Goal: Task Accomplishment & Management: Complete application form

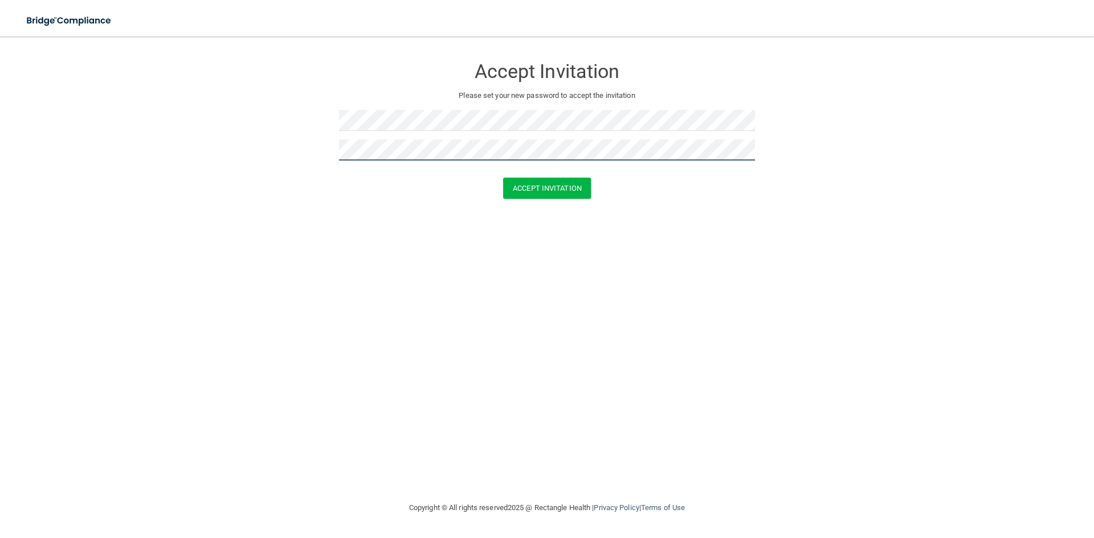
click at [503, 178] on button "Accept Invitation" at bounding box center [547, 188] width 88 height 21
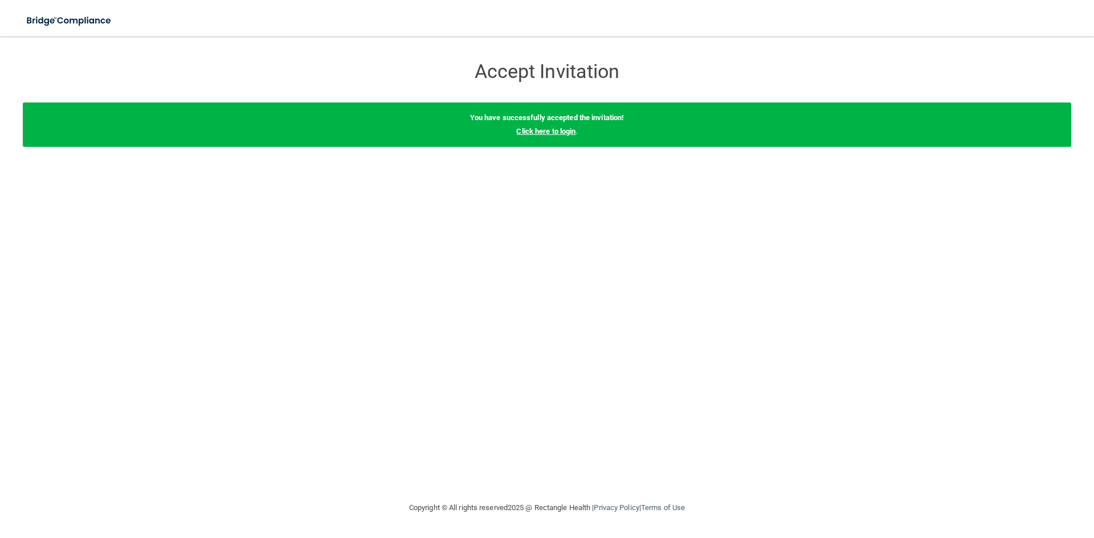
click at [540, 133] on link "Click here to login" at bounding box center [545, 131] width 59 height 9
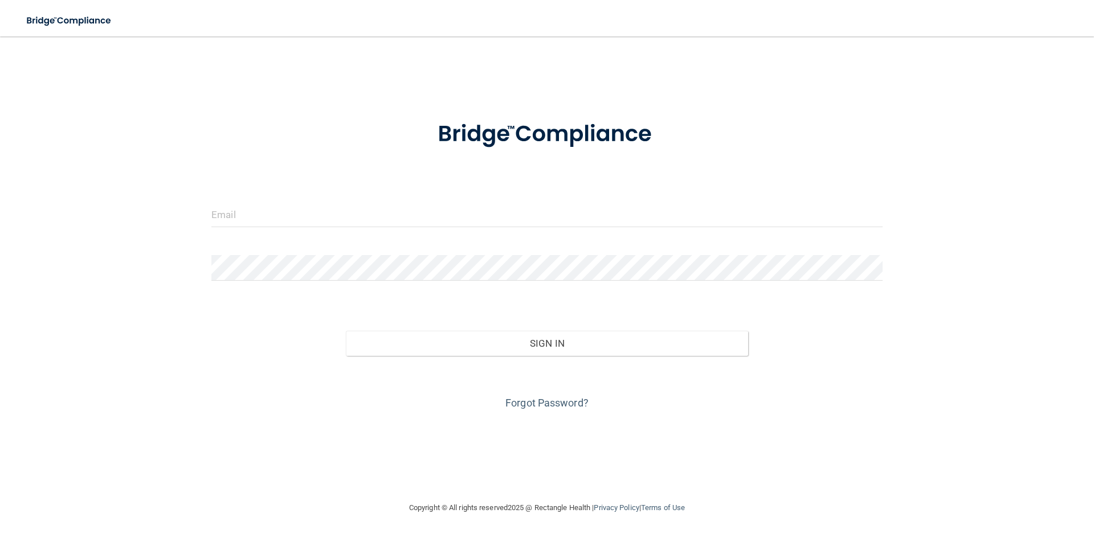
click at [317, 240] on form "Invalid email/password. You don't have permission to access that page. Sign In …" at bounding box center [546, 259] width 671 height 308
click at [313, 222] on input "email" at bounding box center [546, 215] width 671 height 26
paste input "[EMAIL_ADDRESS][DOMAIN_NAME]"
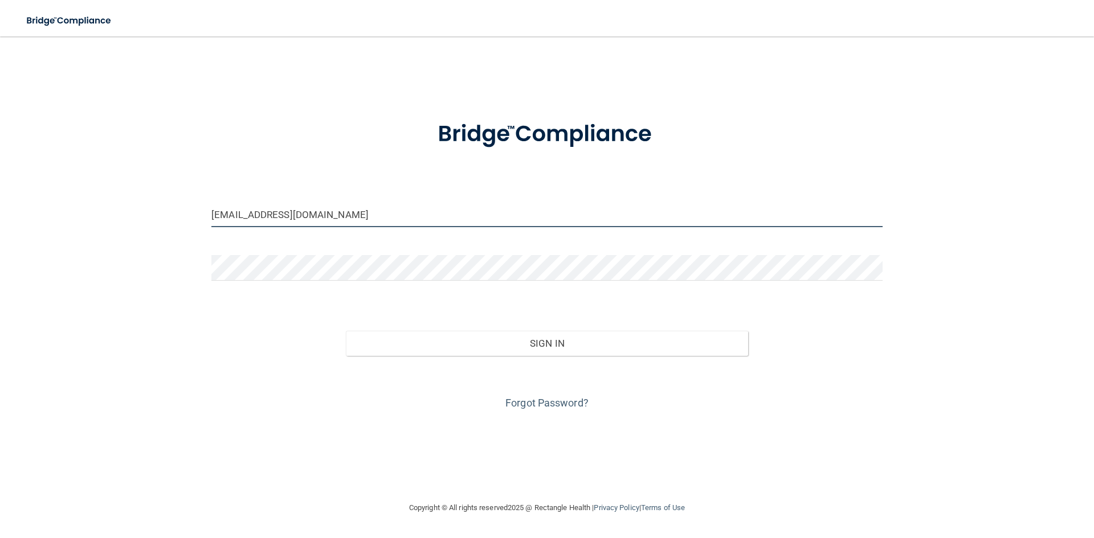
type input "[EMAIL_ADDRESS][DOMAIN_NAME]"
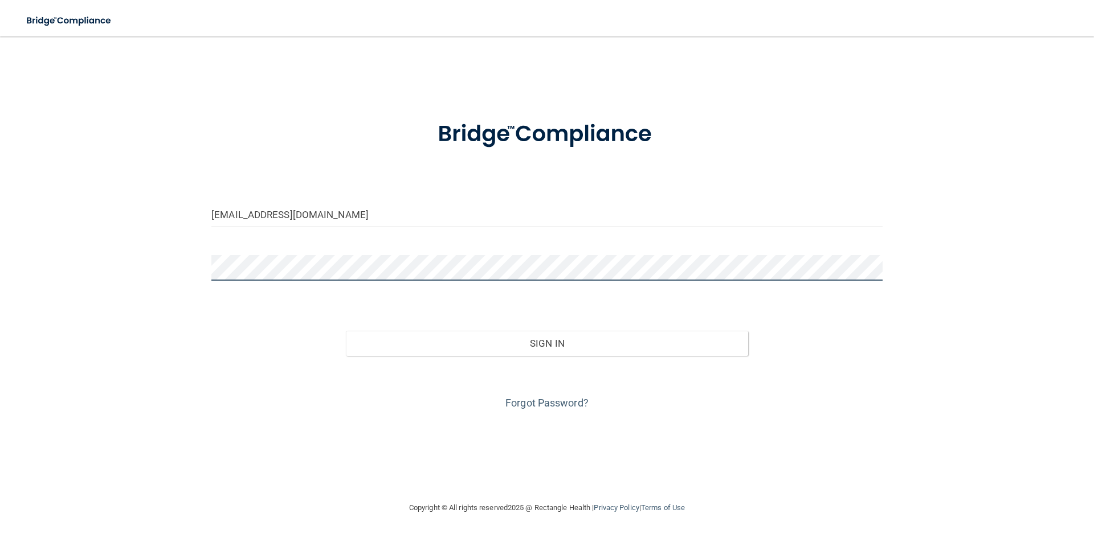
click at [346, 331] on button "Sign In" at bounding box center [547, 343] width 403 height 25
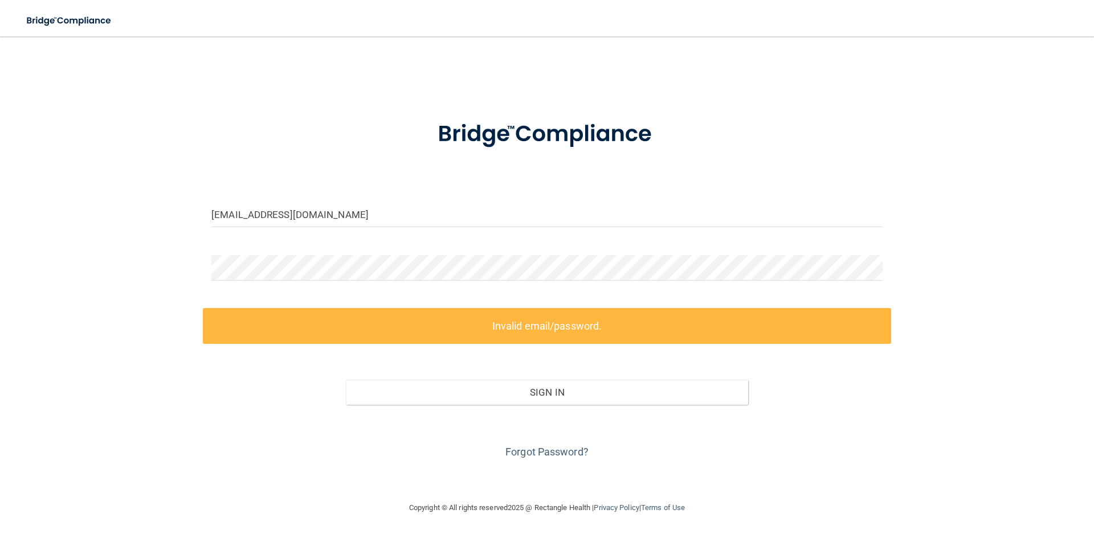
click at [257, 331] on label "Invalid email/password." at bounding box center [547, 326] width 688 height 36
click at [0, 267] on html "Toggle navigation Manage My Enterprise Manage My Location [EMAIL_ADDRESS][DOMAI…" at bounding box center [547, 269] width 1094 height 538
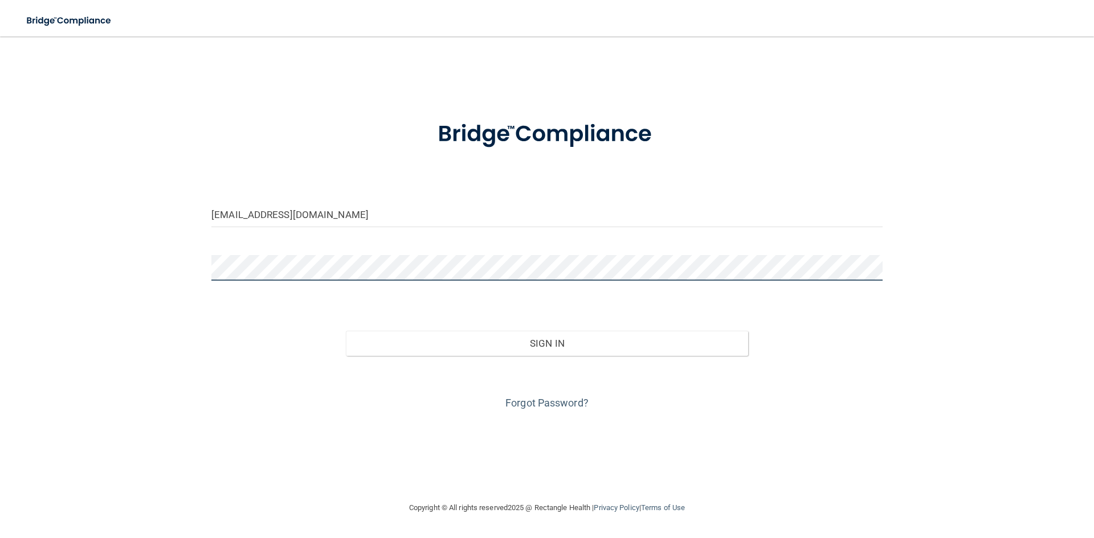
click at [346, 331] on button "Sign In" at bounding box center [547, 343] width 403 height 25
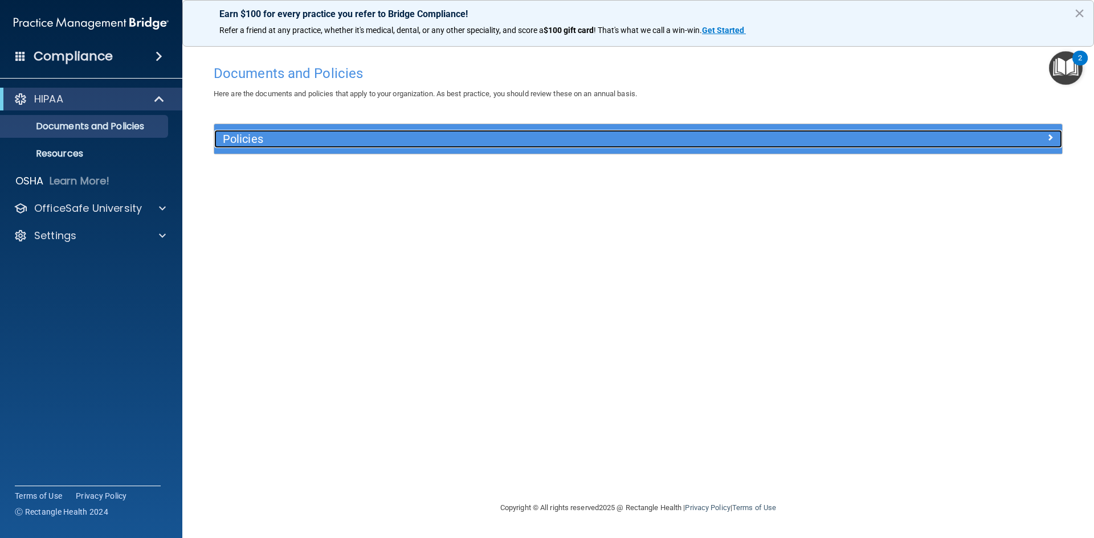
click at [244, 138] on h5 "Policies" at bounding box center [532, 139] width 619 height 13
